Goal: Information Seeking & Learning: Learn about a topic

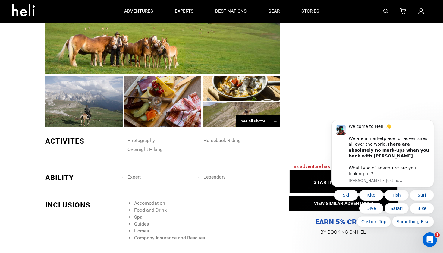
scroll to position [404, 0]
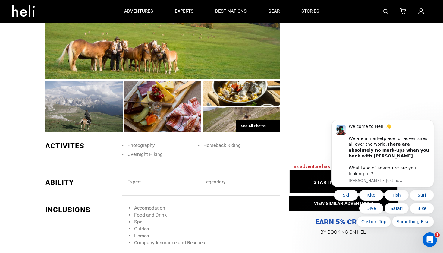
click at [251, 123] on div "See All Photos →" at bounding box center [258, 126] width 44 height 12
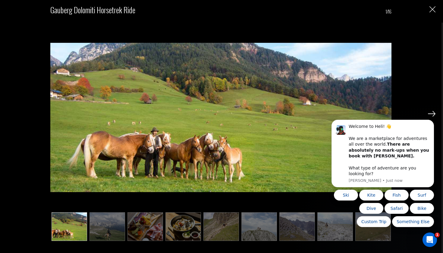
click at [433, 111] on img at bounding box center [432, 113] width 8 height 5
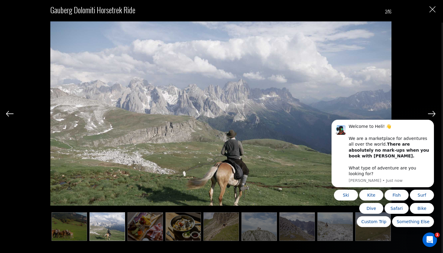
click at [431, 113] on img at bounding box center [432, 113] width 8 height 5
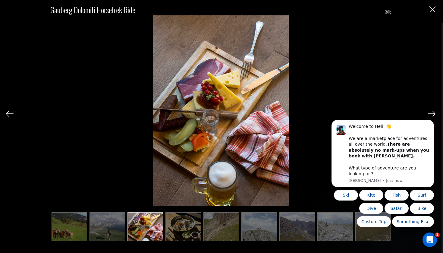
click at [430, 114] on img at bounding box center [432, 113] width 8 height 5
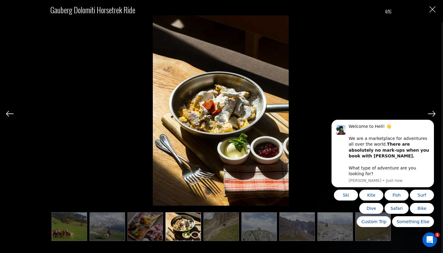
click at [430, 114] on img at bounding box center [432, 113] width 8 height 5
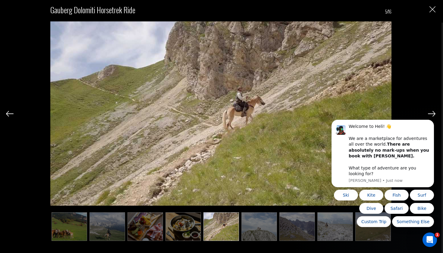
click at [430, 114] on img at bounding box center [432, 113] width 8 height 5
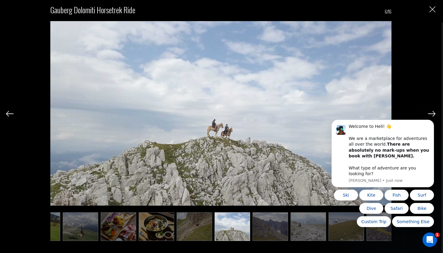
click at [430, 114] on img at bounding box center [432, 113] width 8 height 5
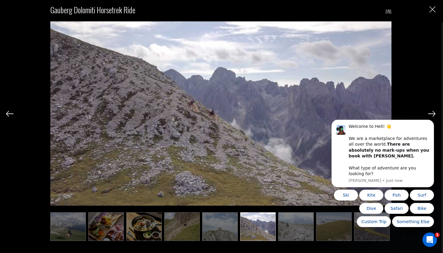
click at [430, 114] on img at bounding box center [432, 113] width 8 height 5
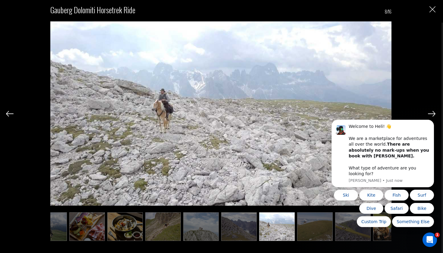
click at [430, 114] on img at bounding box center [432, 113] width 8 height 5
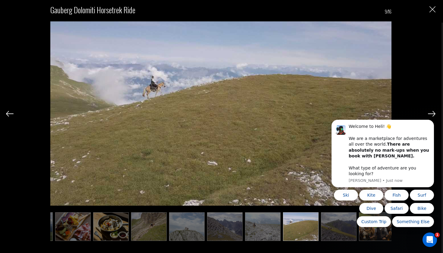
click at [430, 114] on img at bounding box center [432, 113] width 8 height 5
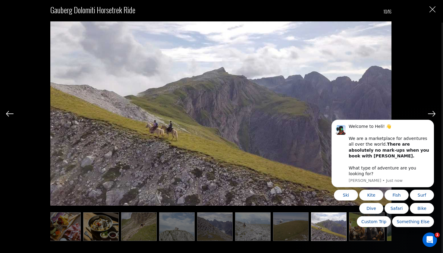
click at [430, 114] on img at bounding box center [432, 113] width 8 height 5
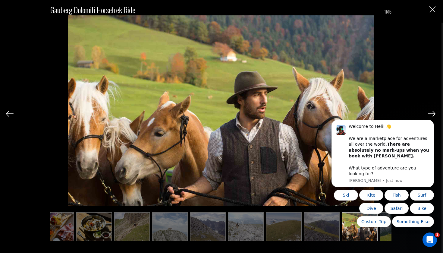
click at [430, 114] on img at bounding box center [432, 113] width 8 height 5
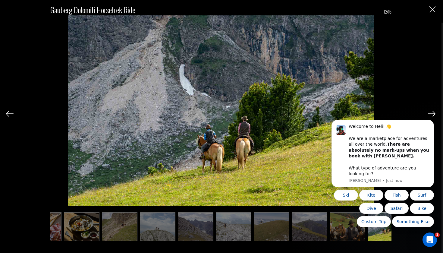
click at [430, 114] on img at bounding box center [432, 113] width 8 height 5
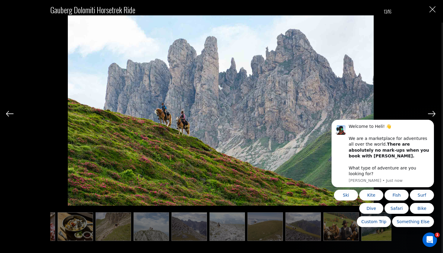
click at [430, 114] on img at bounding box center [432, 113] width 8 height 5
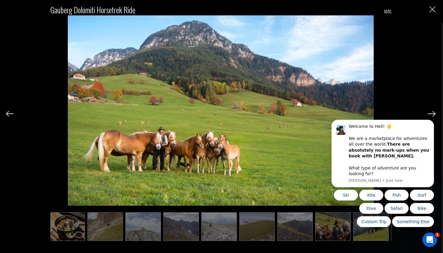
click at [430, 114] on img at bounding box center [432, 113] width 8 height 5
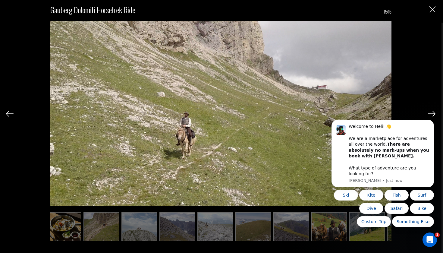
click at [430, 114] on img at bounding box center [432, 113] width 8 height 5
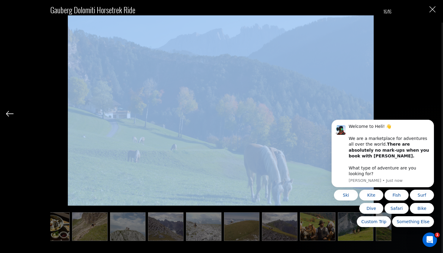
click at [430, 114] on div "Gauberg Dolomiti Horsetrek Ride 16/16" at bounding box center [220, 120] width 429 height 240
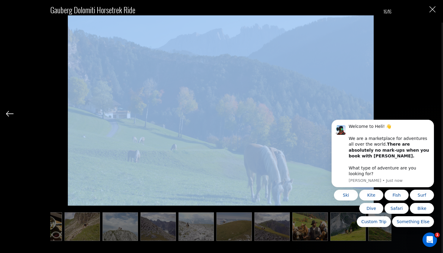
click at [430, 114] on div "Gauberg Dolomiti Horsetrek Ride 16/16" at bounding box center [220, 120] width 429 height 240
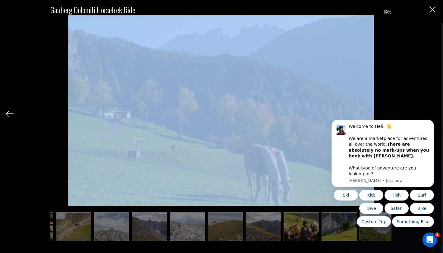
scroll to position [0, 150]
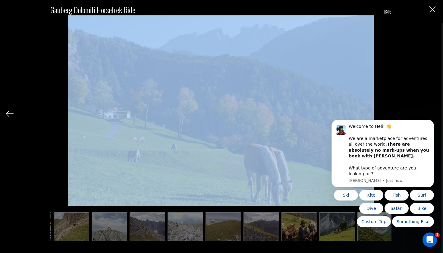
click at [434, 9] on img "Close" at bounding box center [432, 9] width 6 height 6
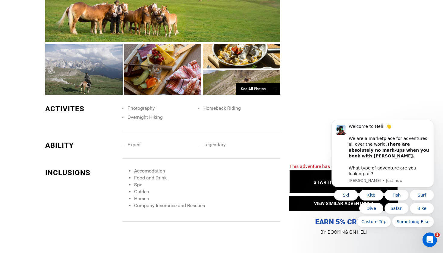
scroll to position [443, 0]
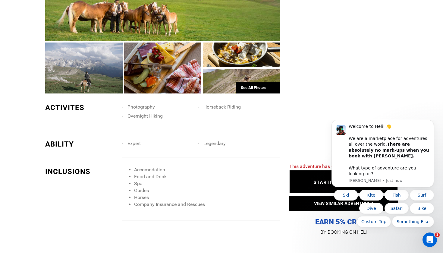
click at [134, 104] on span "Photography" at bounding box center [140, 107] width 27 height 6
click at [162, 116] on li "Overnight Hiking" at bounding box center [160, 115] width 76 height 9
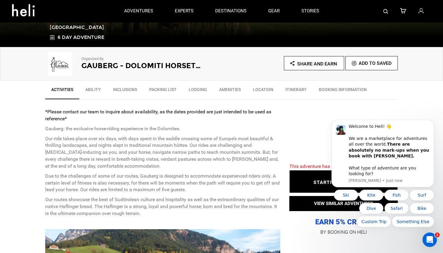
scroll to position [134, 0]
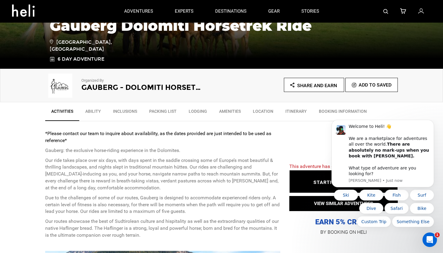
click at [322, 183] on span "STARTING AT: EUR3,960" at bounding box center [343, 182] width 61 height 6
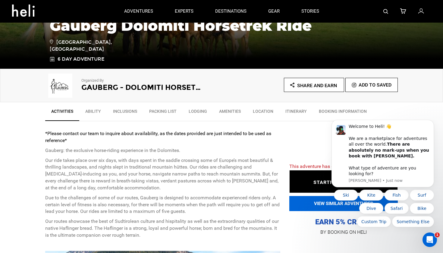
click at [310, 207] on button "VIEW SIMILAR ADVENTURES" at bounding box center [343, 203] width 108 height 15
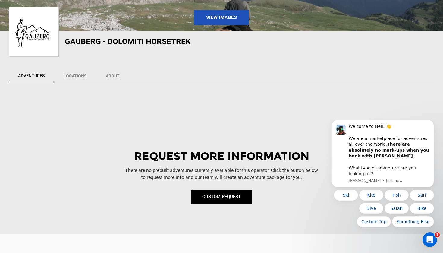
scroll to position [112, 0]
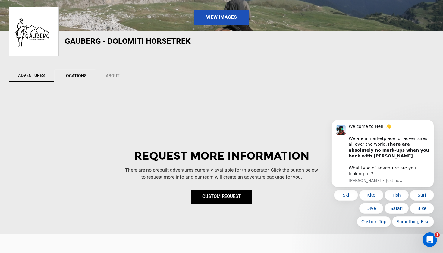
click at [78, 77] on link "Locations" at bounding box center [75, 75] width 42 height 13
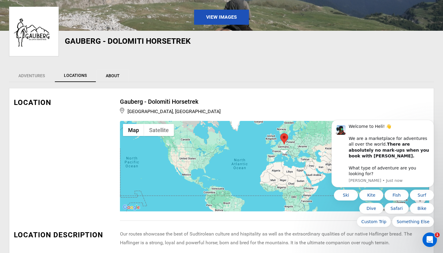
click at [107, 77] on link "About" at bounding box center [112, 75] width 33 height 13
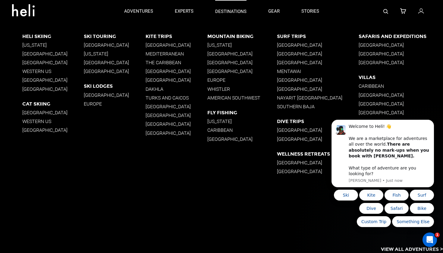
scroll to position [0, 0]
